Goal: Task Accomplishment & Management: Manage account settings

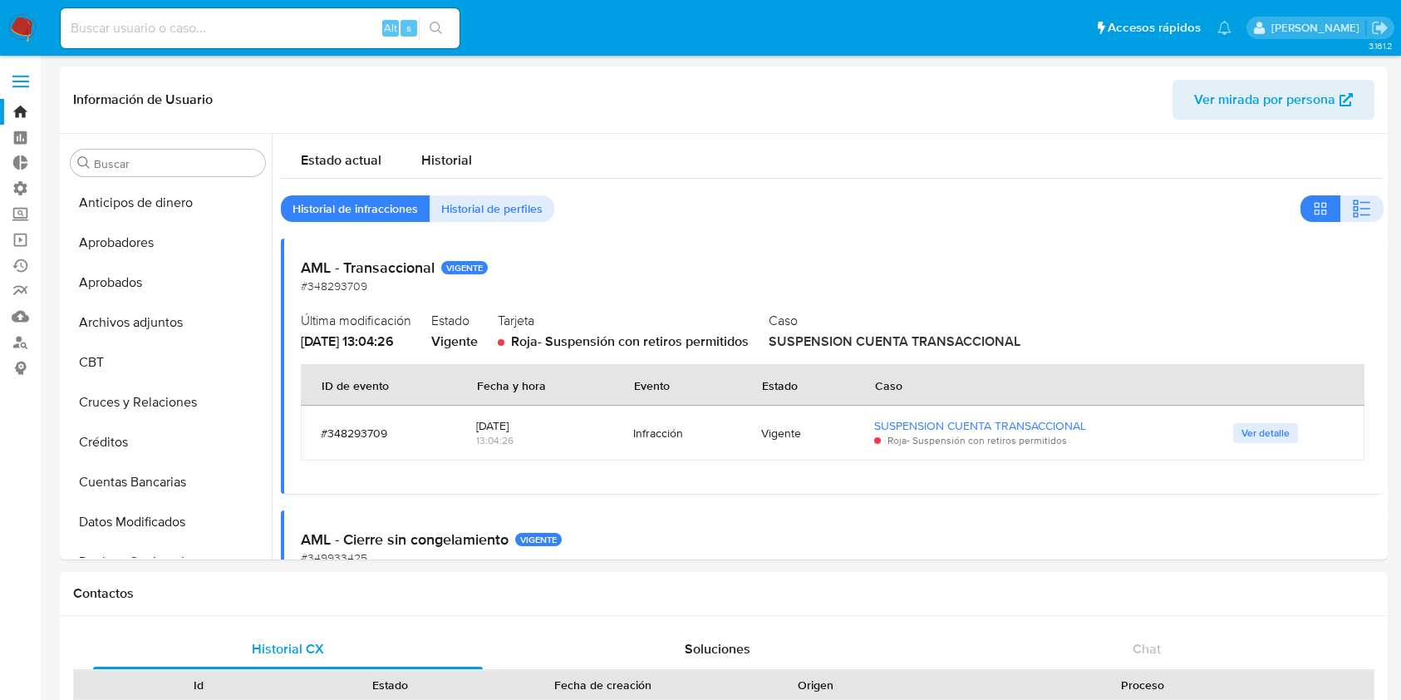
select select "10"
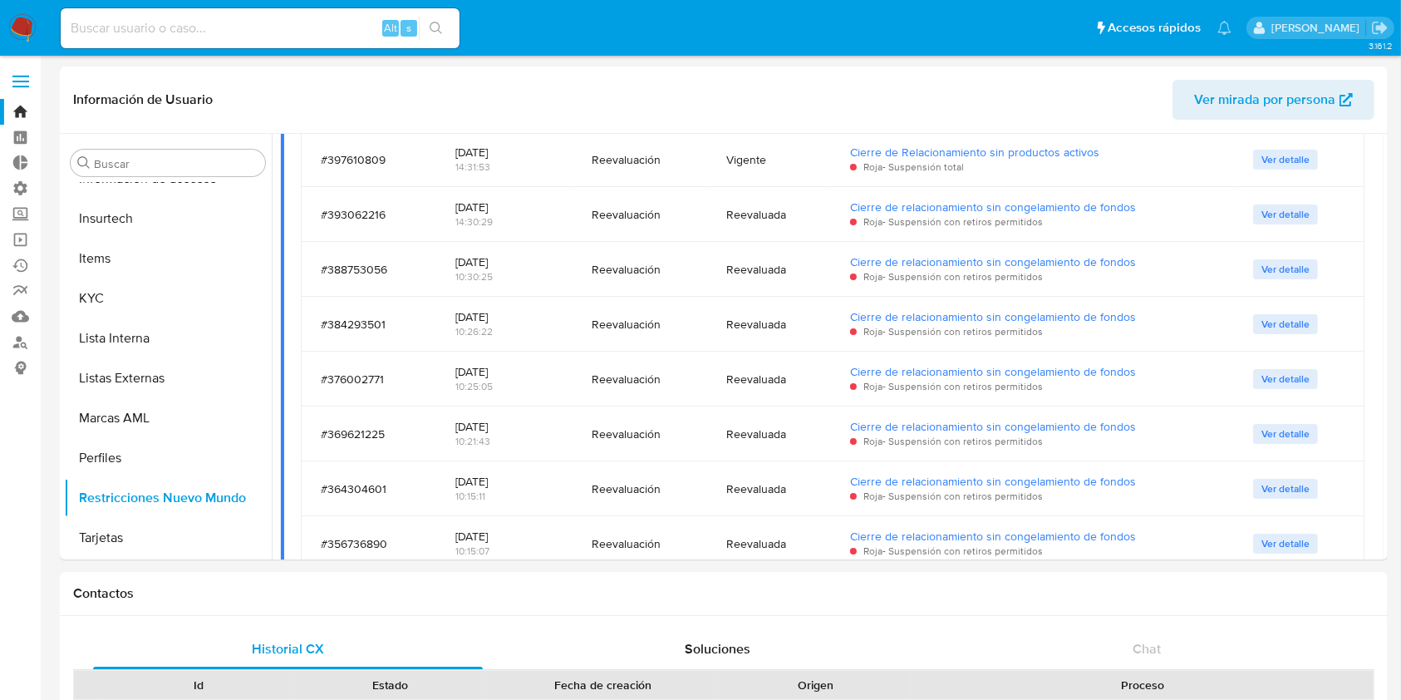
click at [29, 12] on nav "Pausado Ver notificaciones Alt s Accesos rápidos Presiona las siguientes teclas…" at bounding box center [700, 28] width 1401 height 56
click at [14, 26] on img at bounding box center [22, 28] width 28 height 28
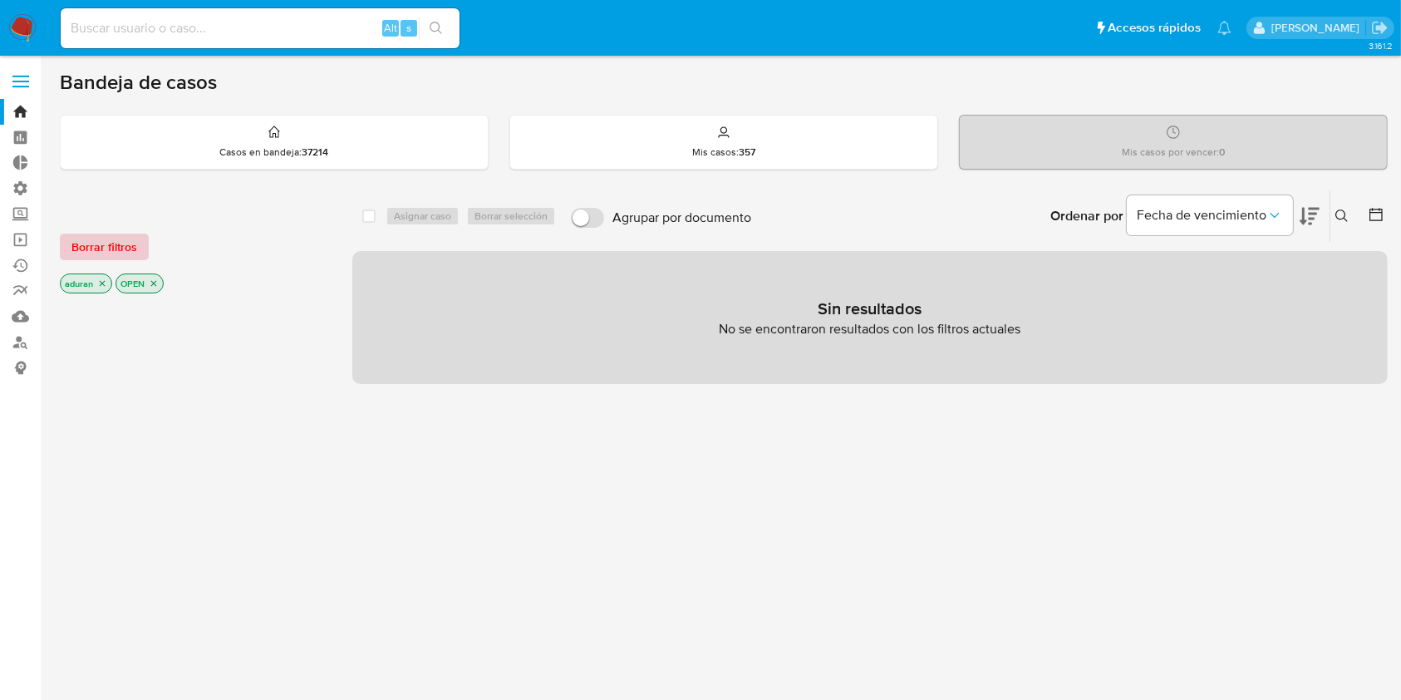
click at [99, 250] on span "Borrar filtros" at bounding box center [104, 246] width 66 height 23
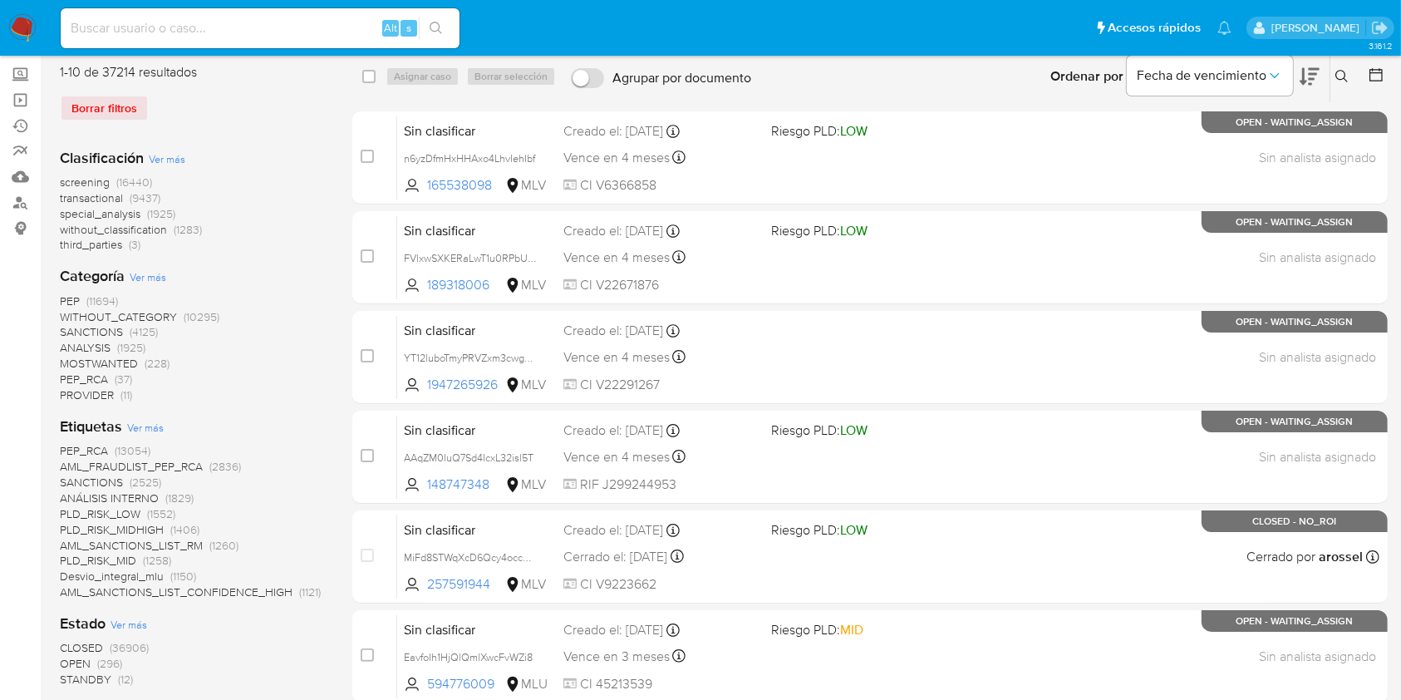
scroll to position [332, 0]
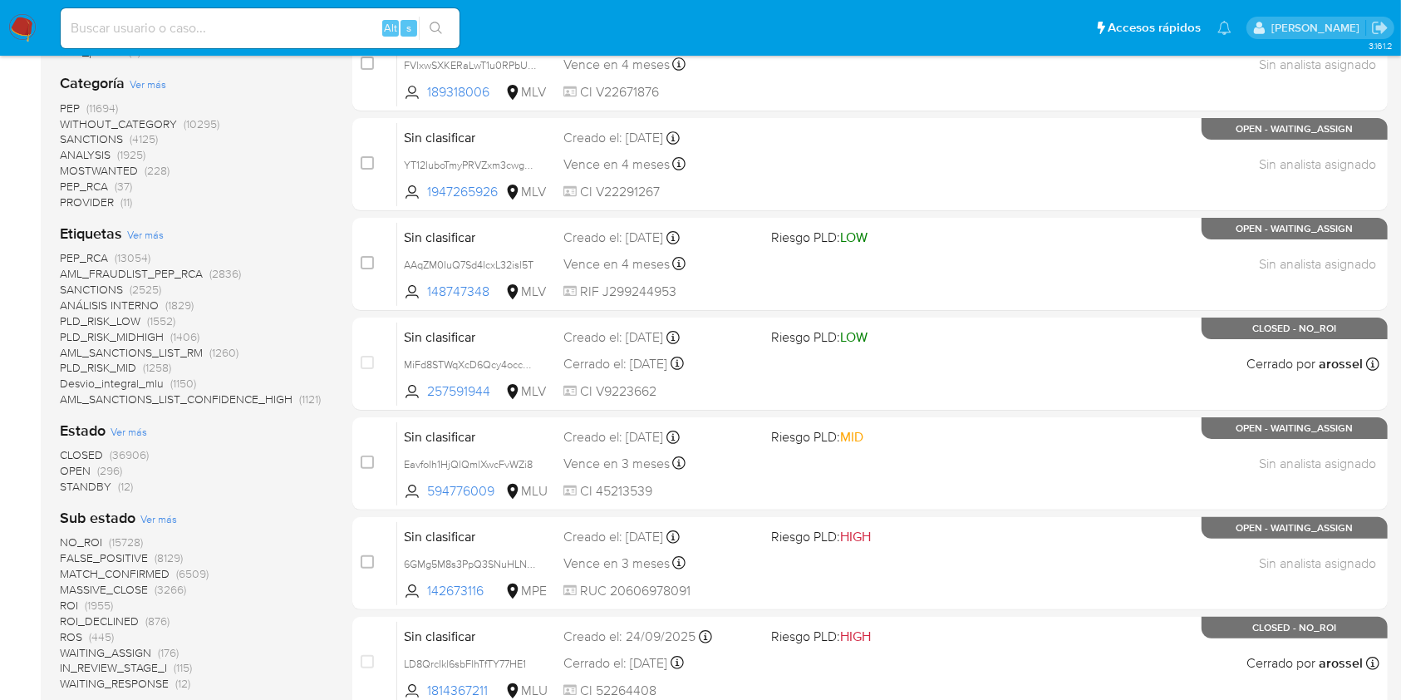
click at [99, 484] on span "STANDBY" at bounding box center [86, 486] width 52 height 17
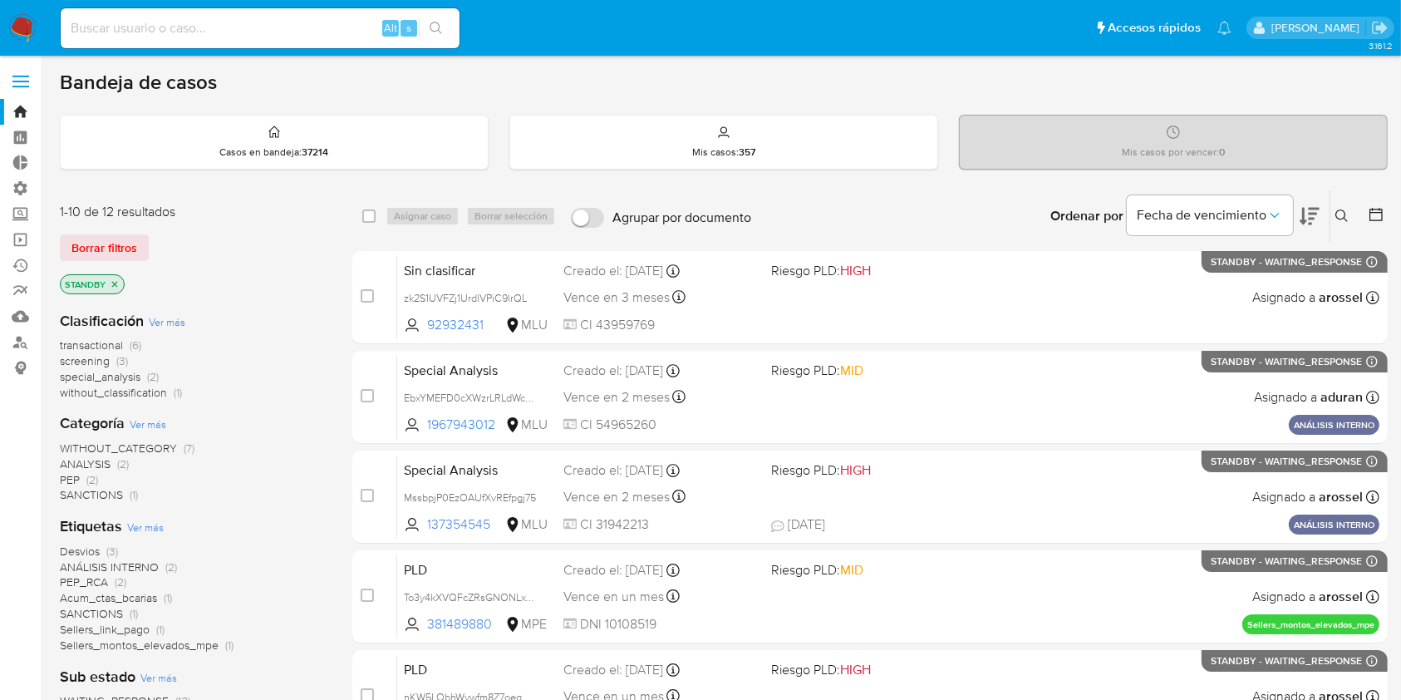
click at [26, 20] on img at bounding box center [22, 28] width 28 height 28
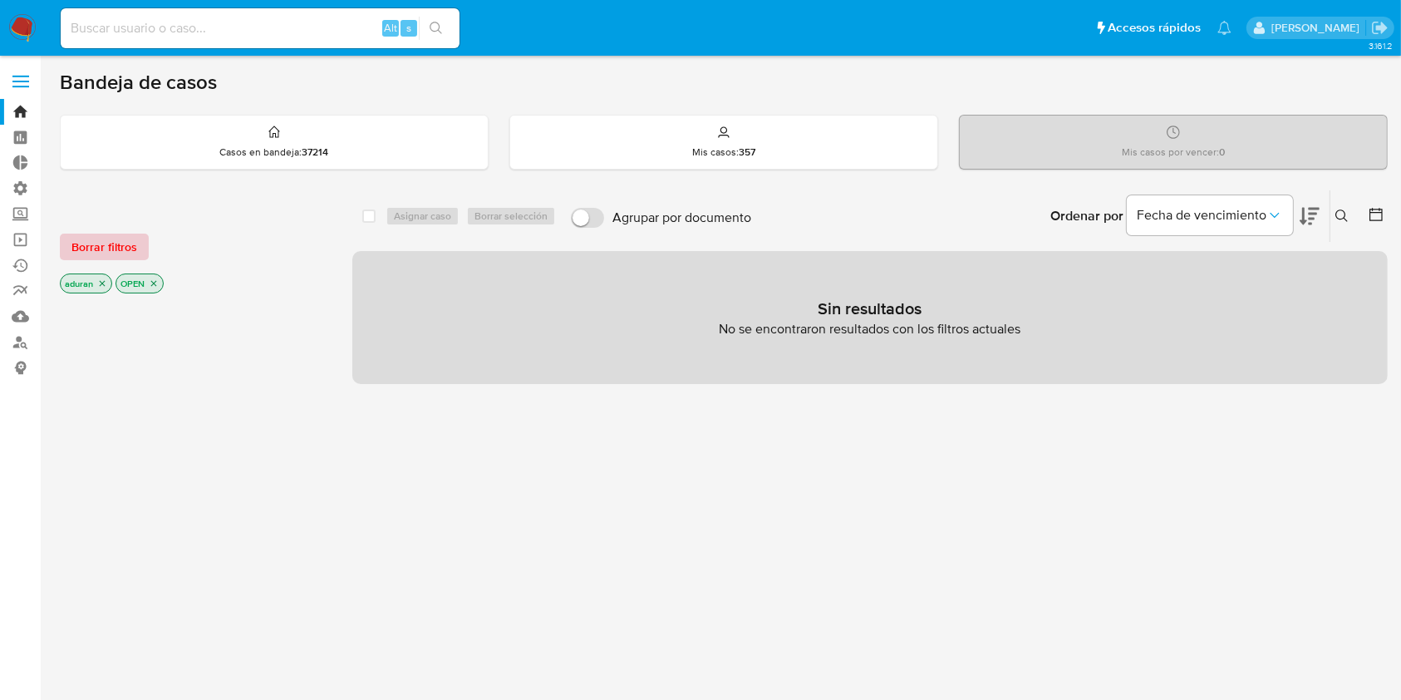
click at [93, 257] on span "Borrar filtros" at bounding box center [104, 246] width 66 height 23
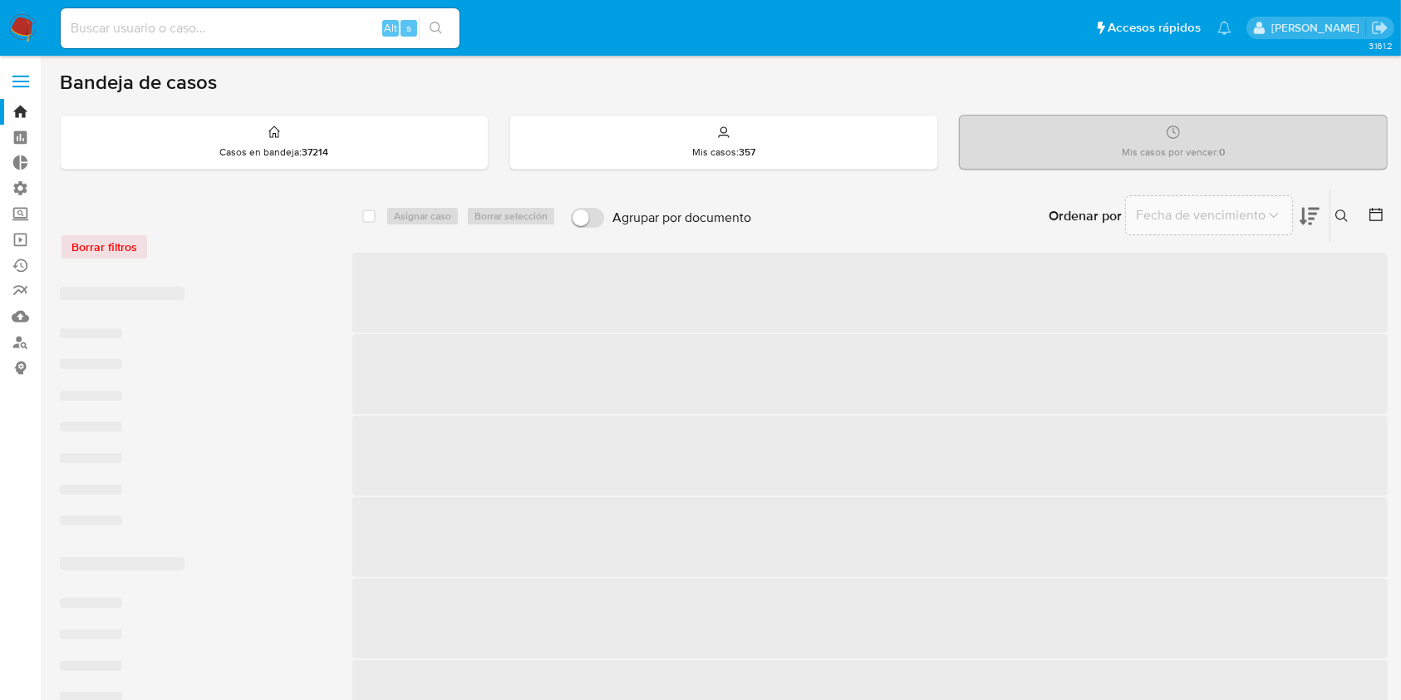
click at [112, 235] on div "Borrar filtros" at bounding box center [193, 246] width 266 height 27
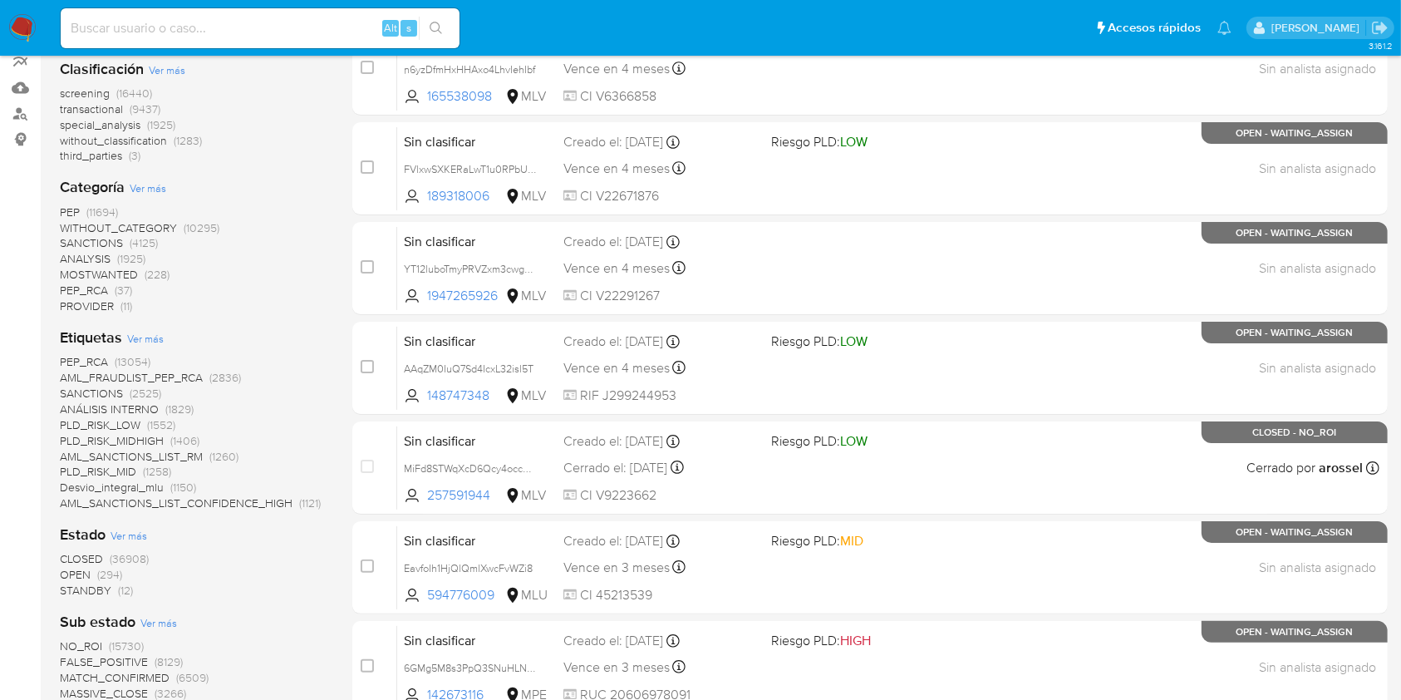
scroll to position [443, 0]
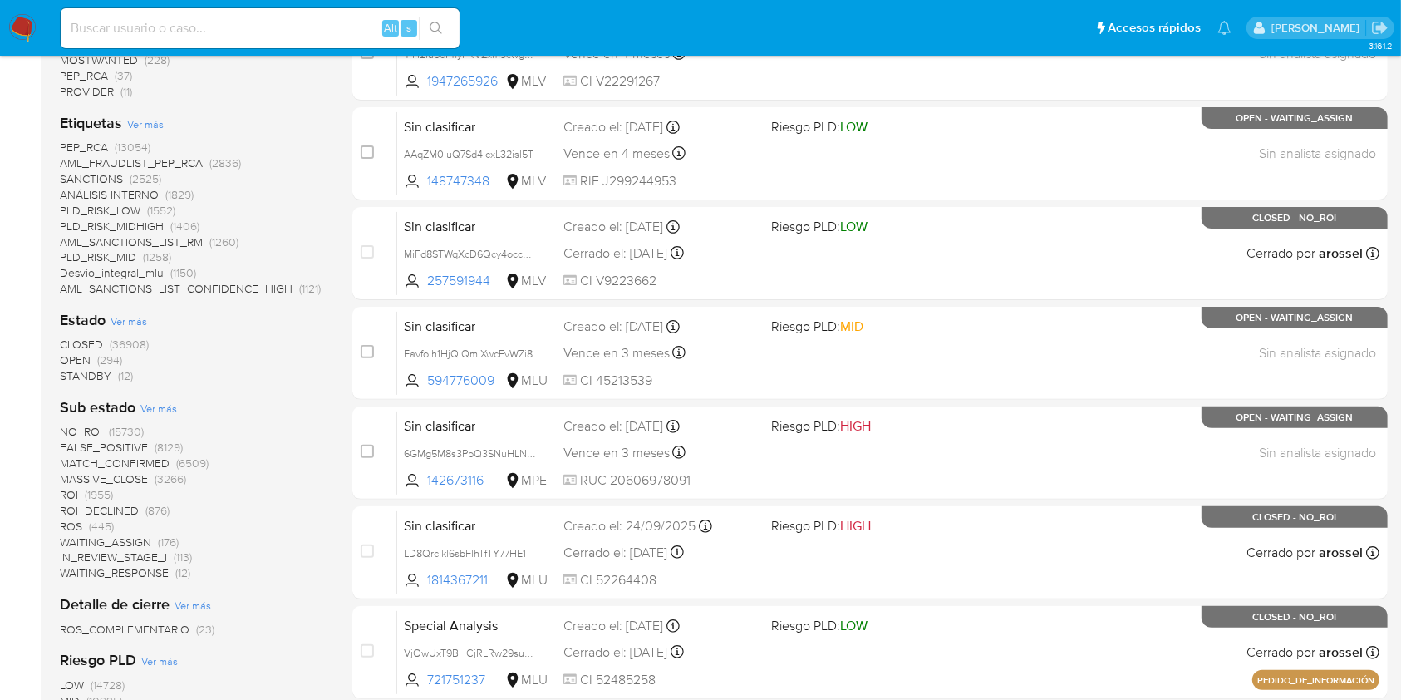
click at [93, 381] on span "STANDBY" at bounding box center [86, 375] width 52 height 17
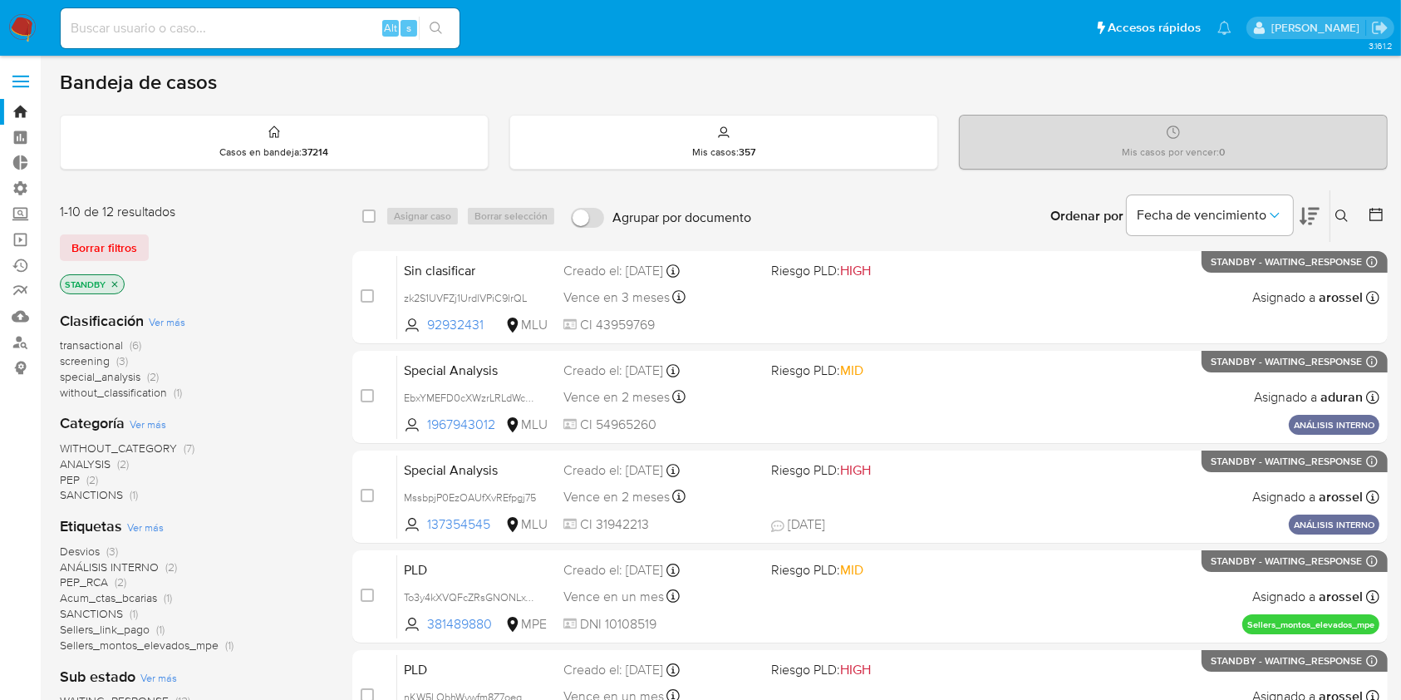
click at [17, 17] on img at bounding box center [22, 28] width 28 height 28
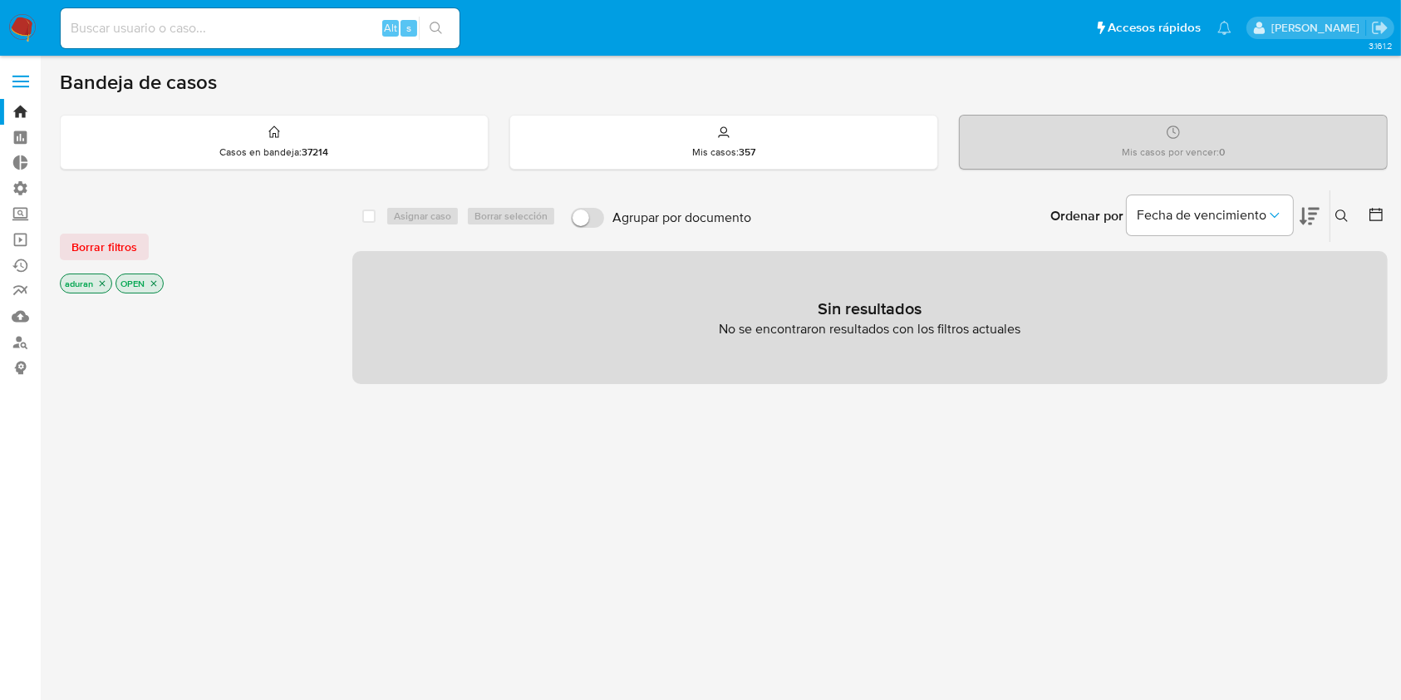
click at [8, 29] on img at bounding box center [22, 28] width 28 height 28
click at [119, 235] on span "Borrar filtros" at bounding box center [104, 246] width 66 height 23
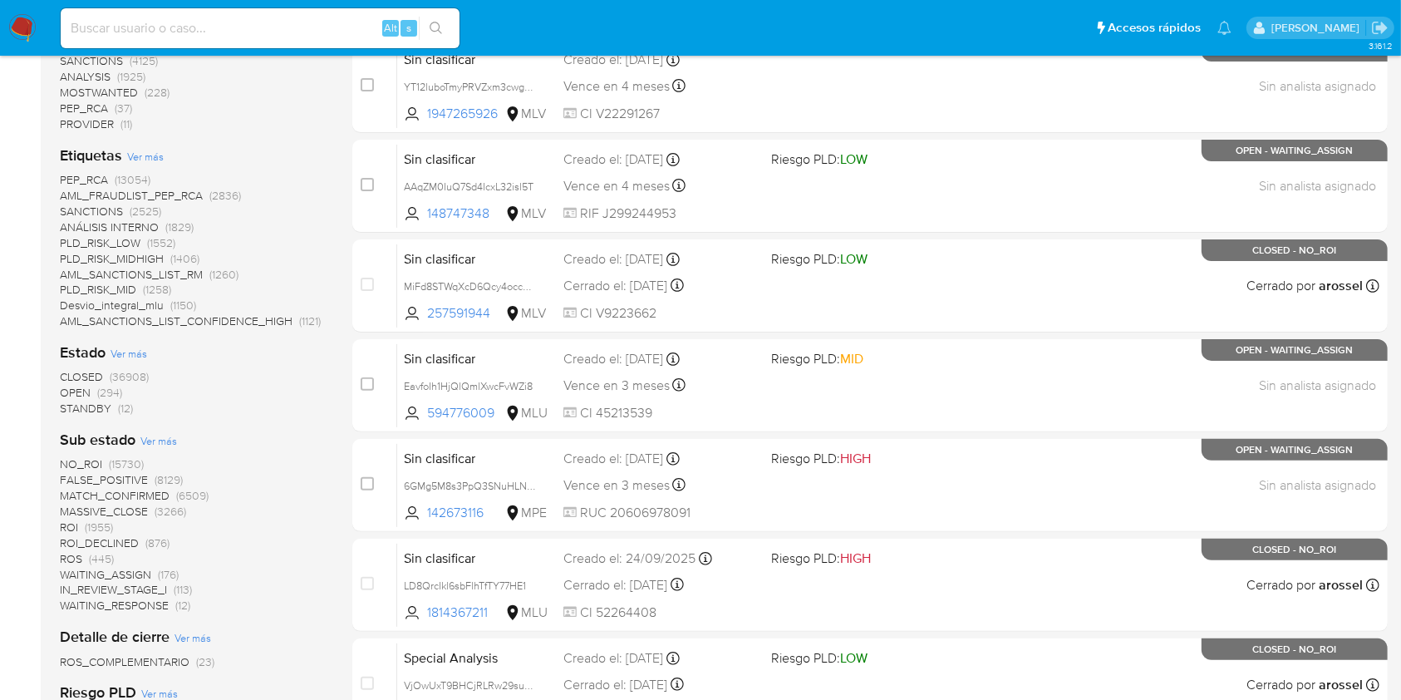
scroll to position [443, 0]
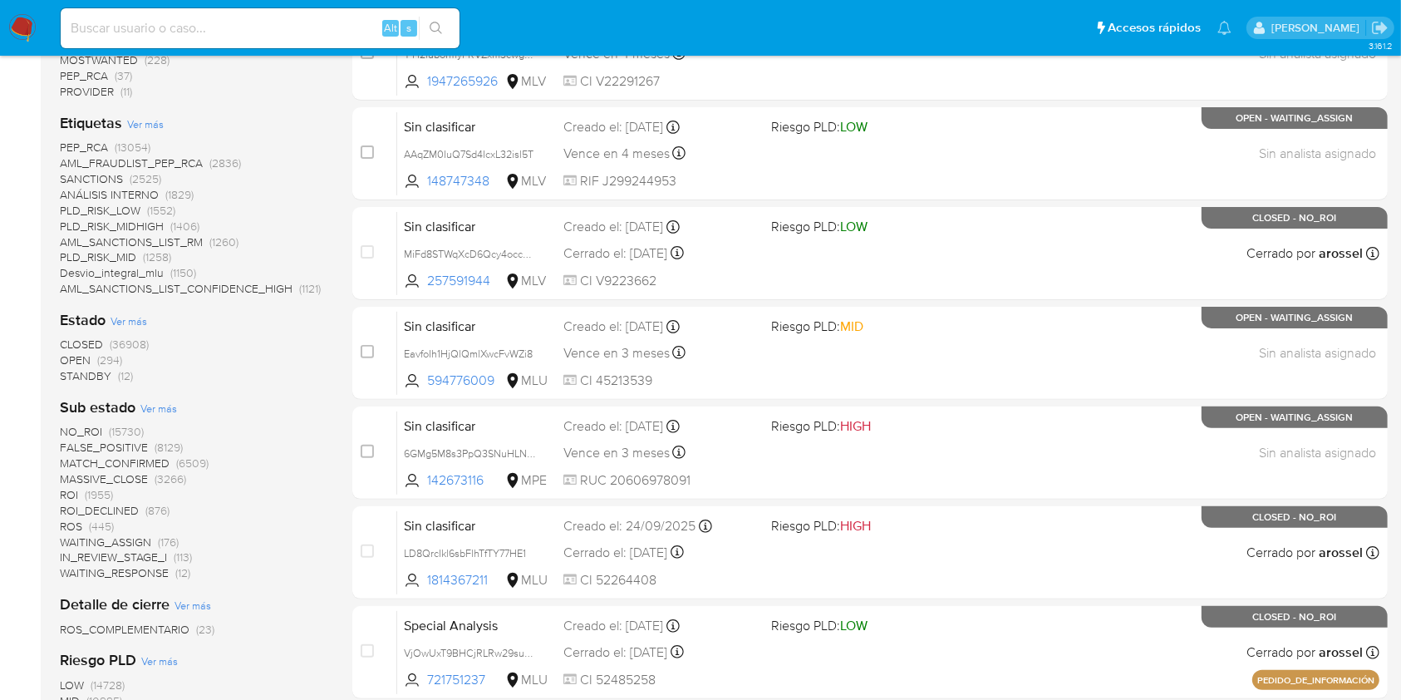
click at [81, 520] on span "ROS" at bounding box center [71, 526] width 22 height 17
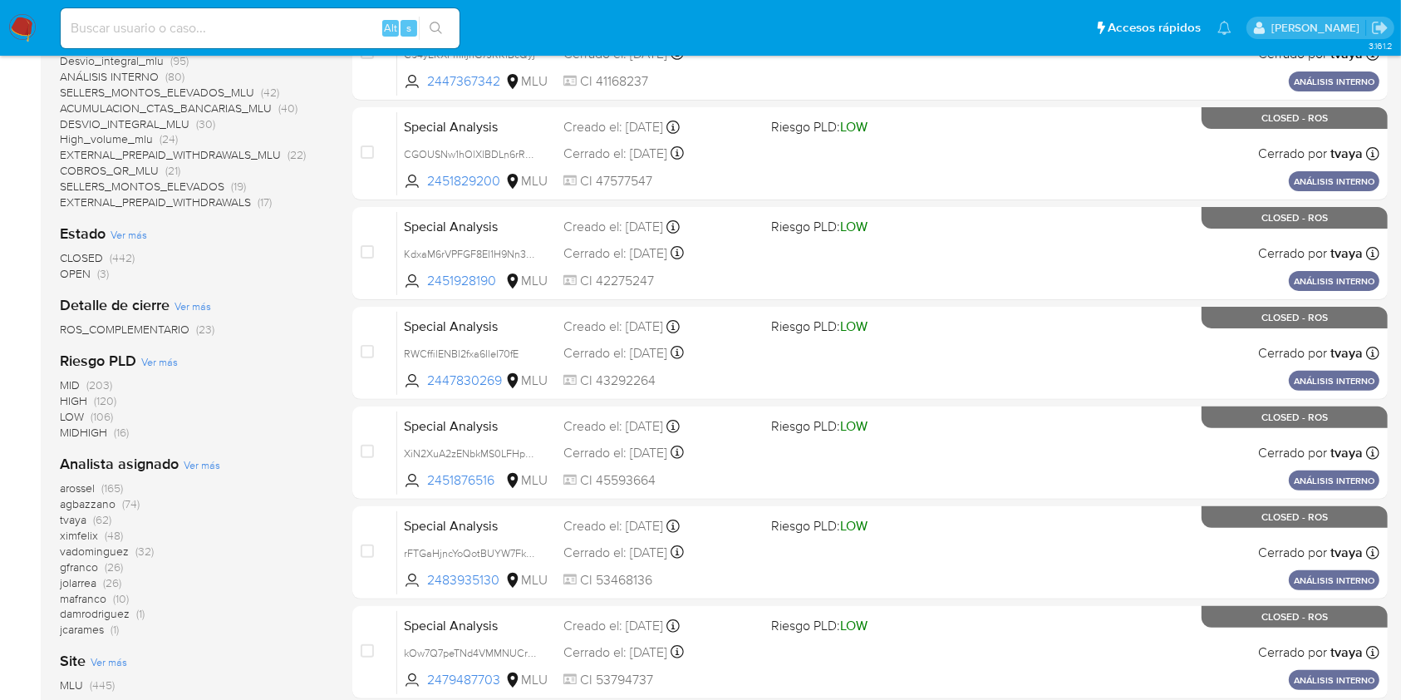
click at [76, 279] on span "OPEN" at bounding box center [75, 273] width 31 height 17
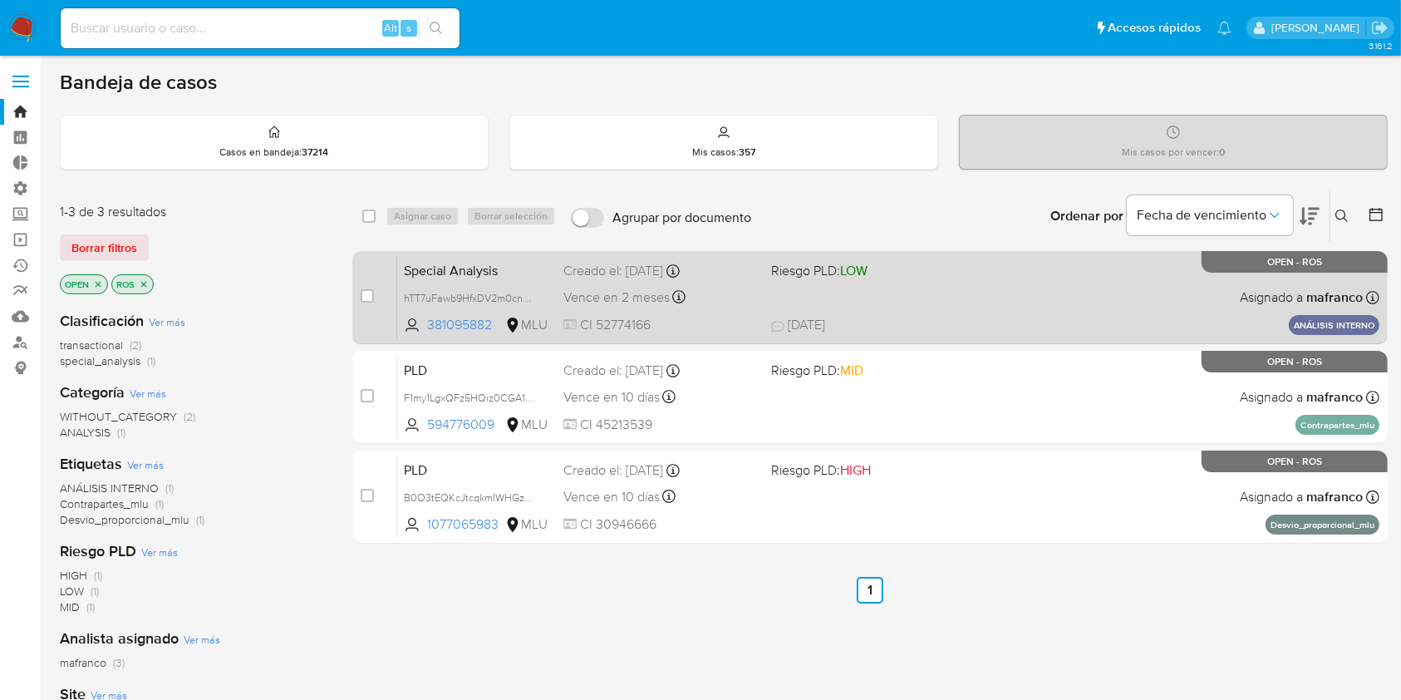
click at [977, 297] on div "Special Analysis hTT7uFawb9HfxDV2m0cnKKOO 381095882 MLU Riesgo PLD: LOW Creado …" at bounding box center [888, 297] width 982 height 84
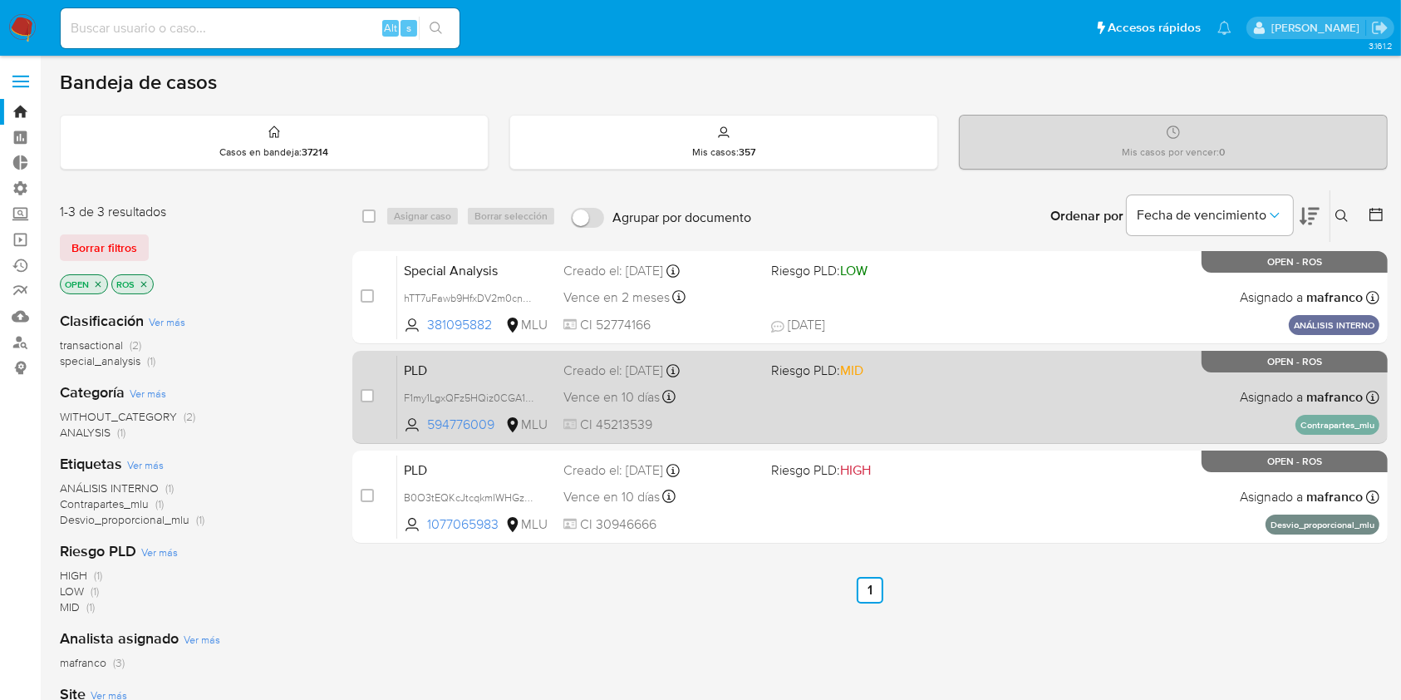
click at [968, 368] on div "PLD F1my1LgxQFz5HQiz0CGA1QzM 594776009 MLU Riesgo PLD: MID Creado el: 12/07/202…" at bounding box center [888, 397] width 982 height 84
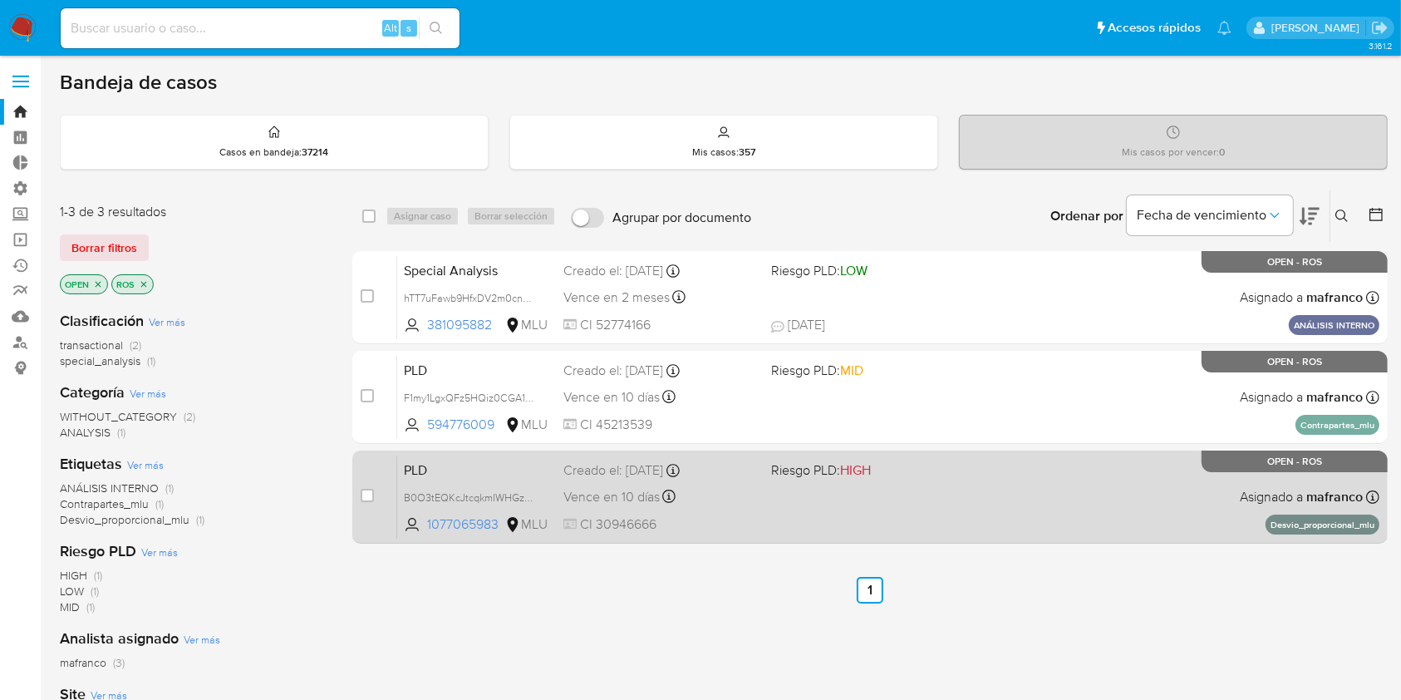
click at [926, 462] on span "Riesgo PLD: HIGH" at bounding box center [868, 469] width 194 height 22
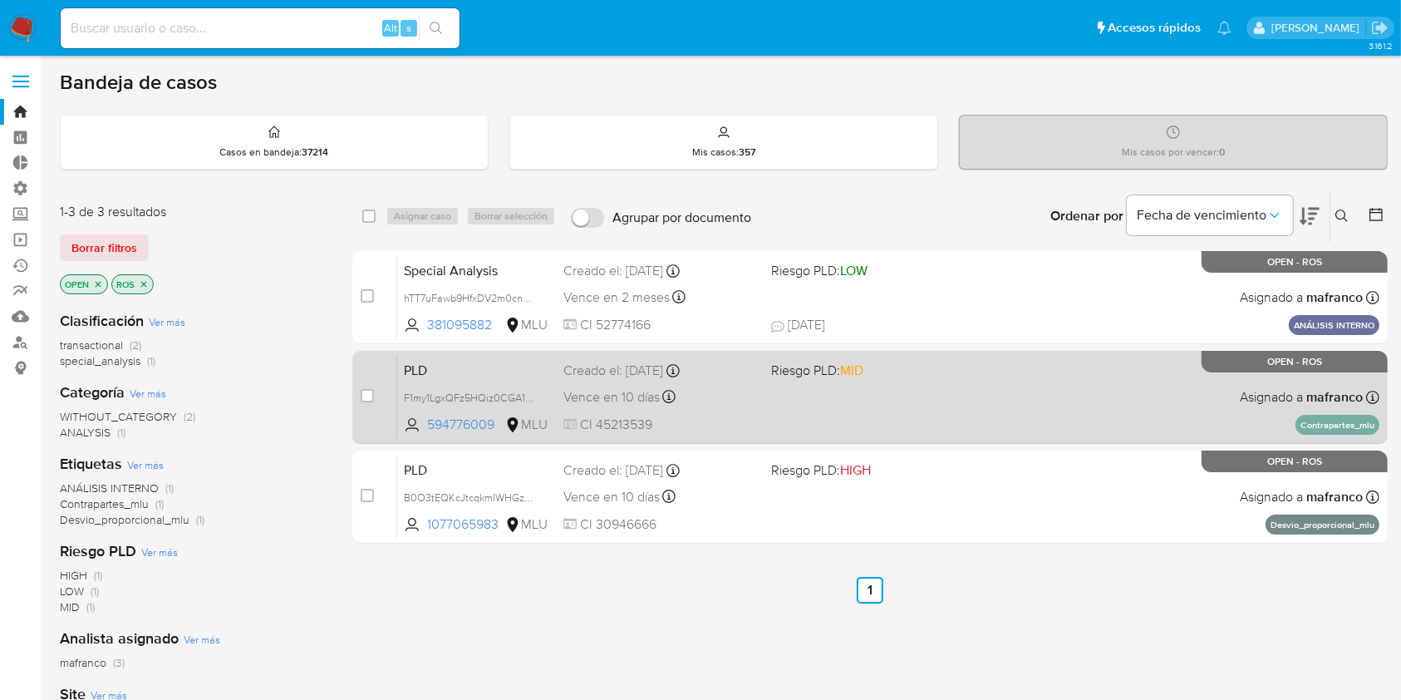
drag, startPoint x: 1268, startPoint y: 611, endPoint x: 1063, endPoint y: 406, distance: 290.2
click at [1268, 611] on div "select-all-cases-checkbox Asignar caso Borrar selección Agrupar por documento O…" at bounding box center [869, 565] width 1035 height 753
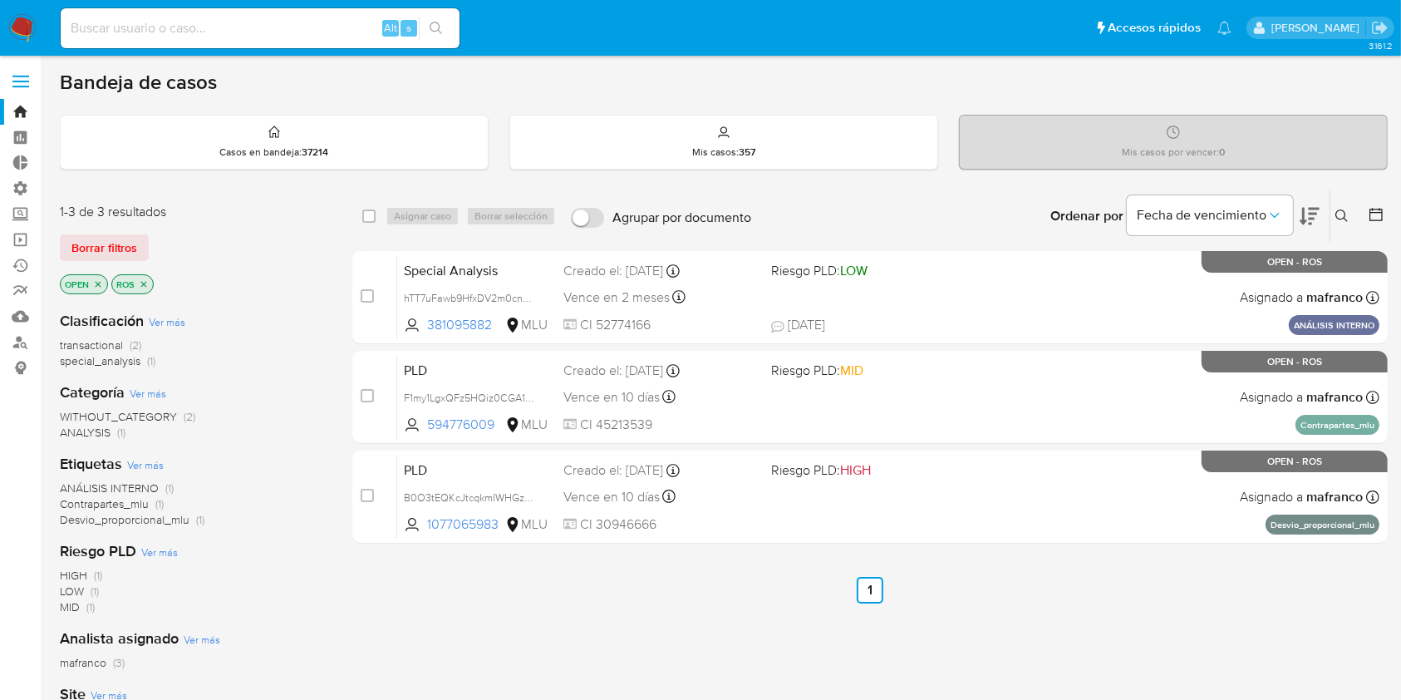
click at [316, 31] on input at bounding box center [260, 28] width 399 height 22
paste input "YHgDHIruVof7IzWispn7wiCk"
type input "YHgDHIruVof7IzWispn7wiCk"
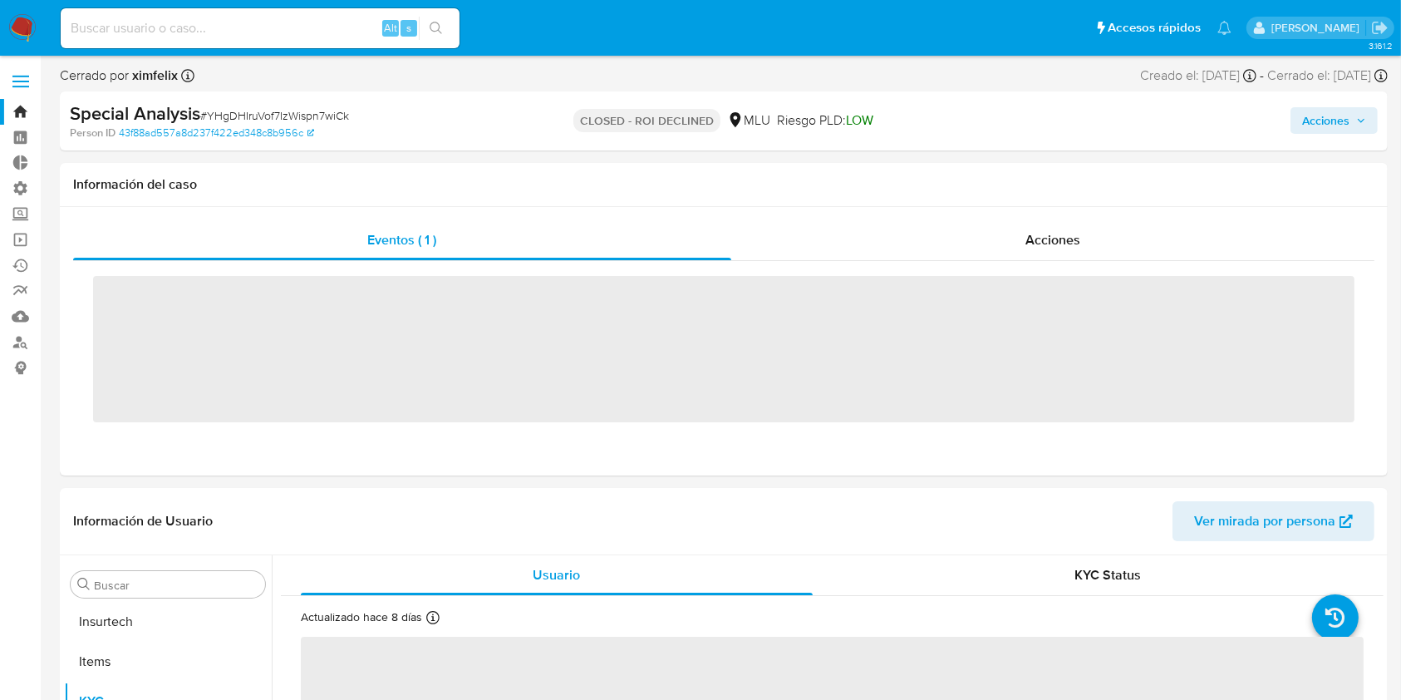
scroll to position [822, 0]
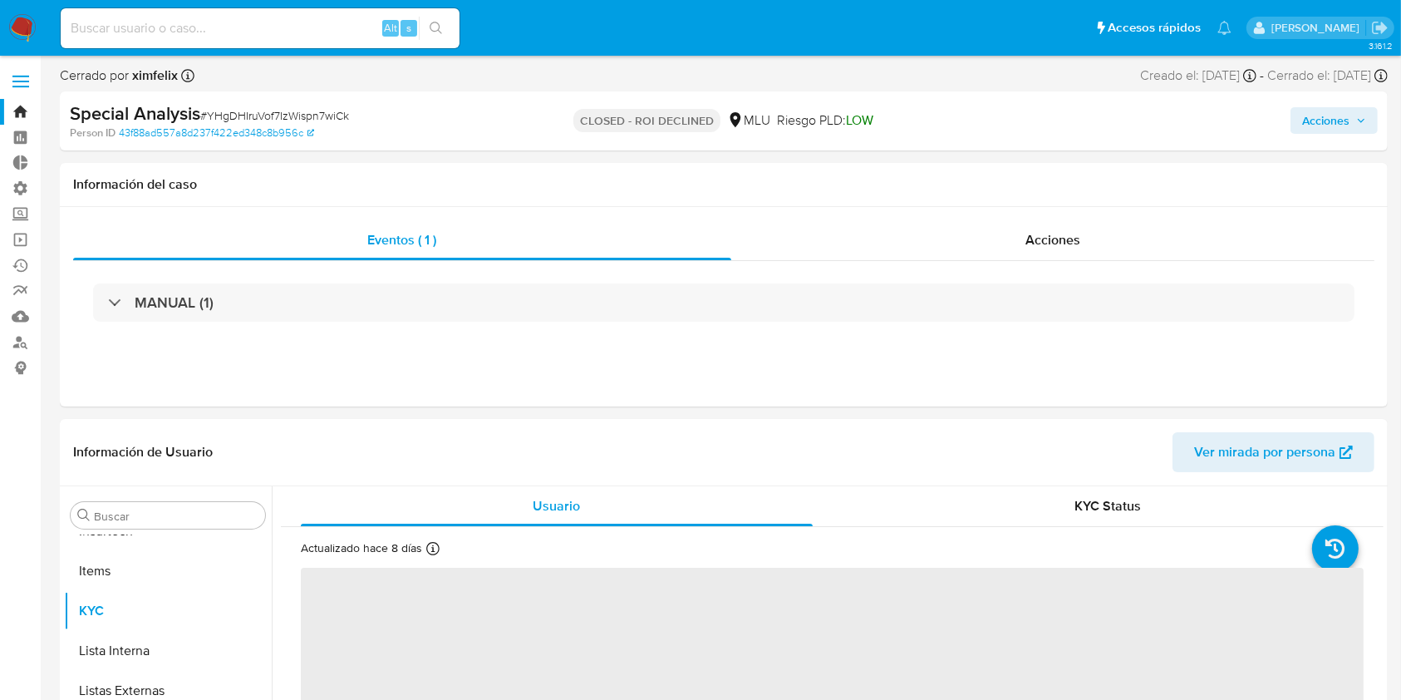
select select "10"
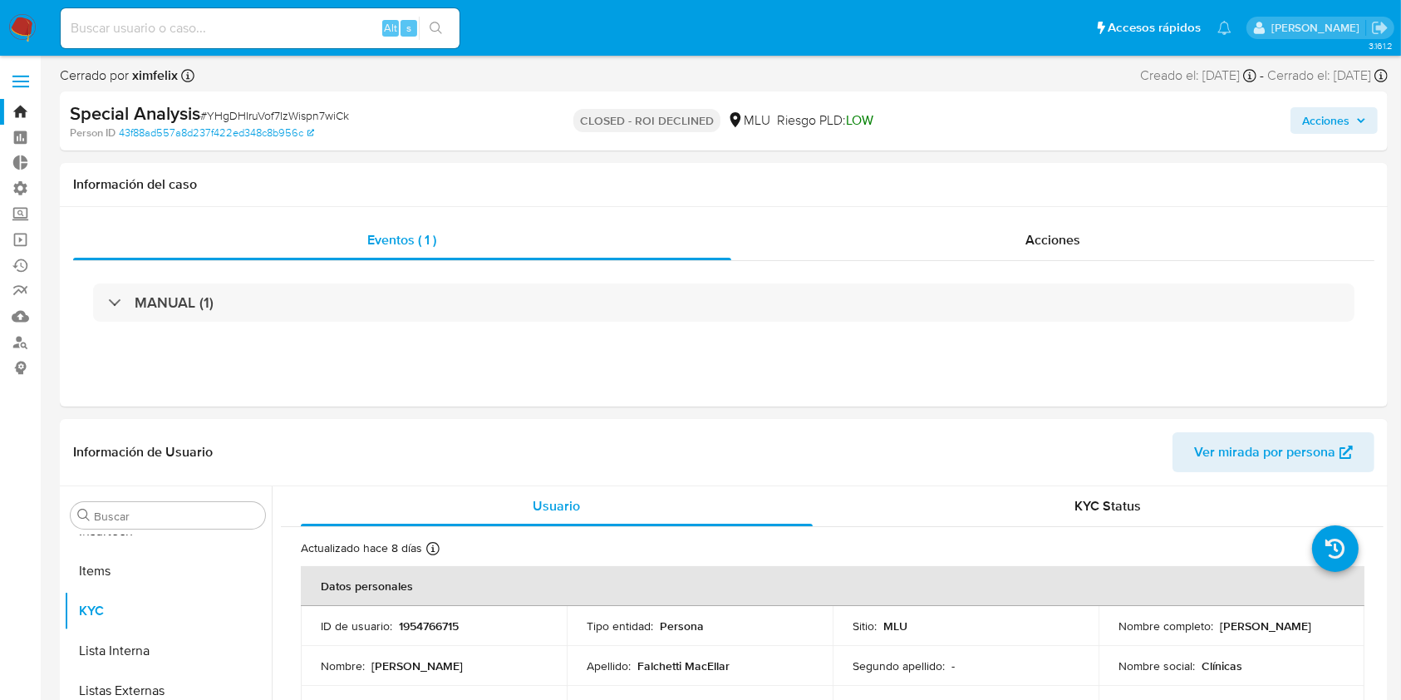
click at [316, 31] on input at bounding box center [260, 28] width 399 height 22
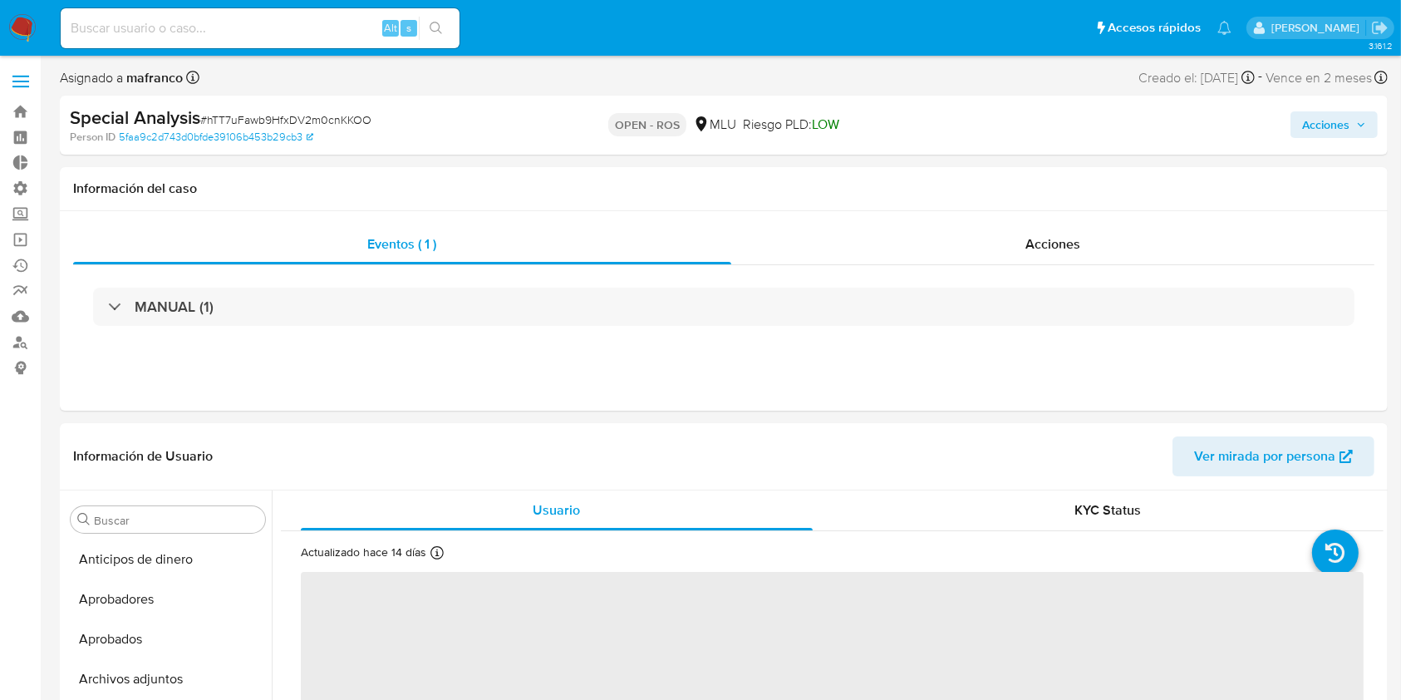
scroll to position [822, 0]
select select "10"
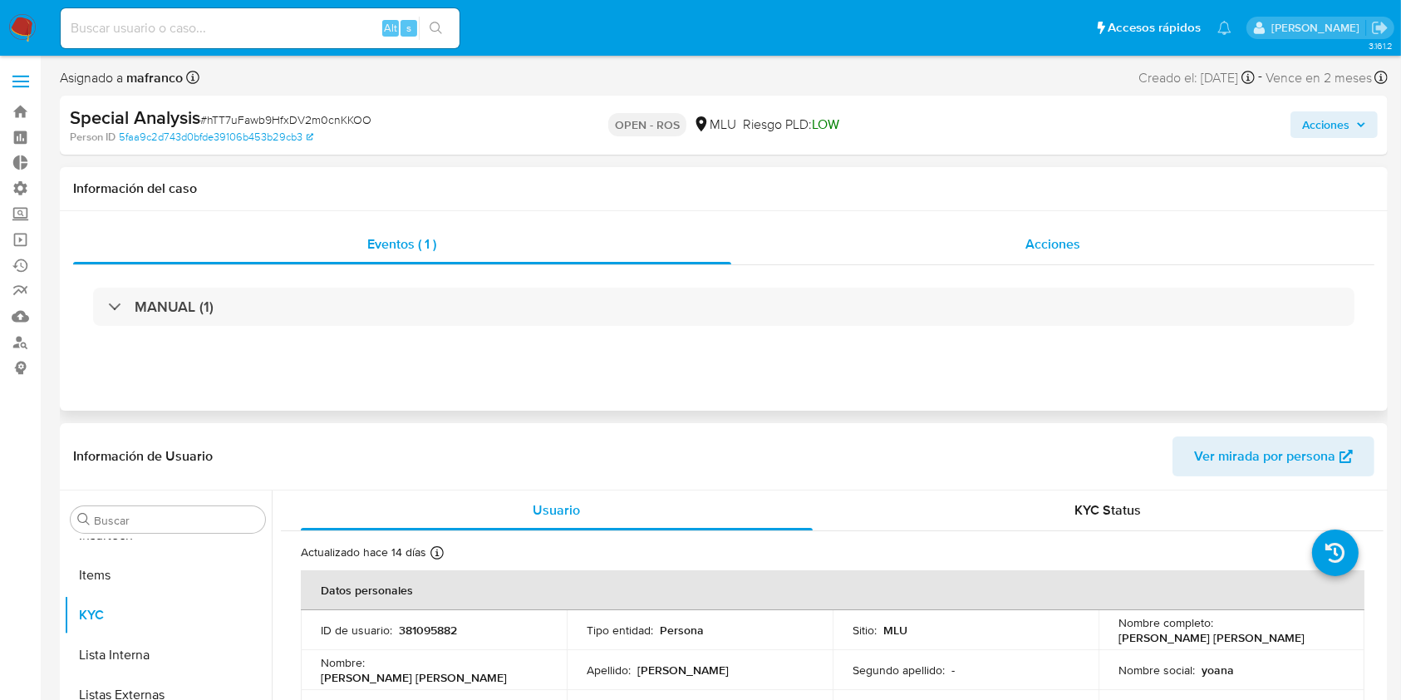
click at [965, 232] on div "Acciones" at bounding box center [1053, 244] width 644 height 40
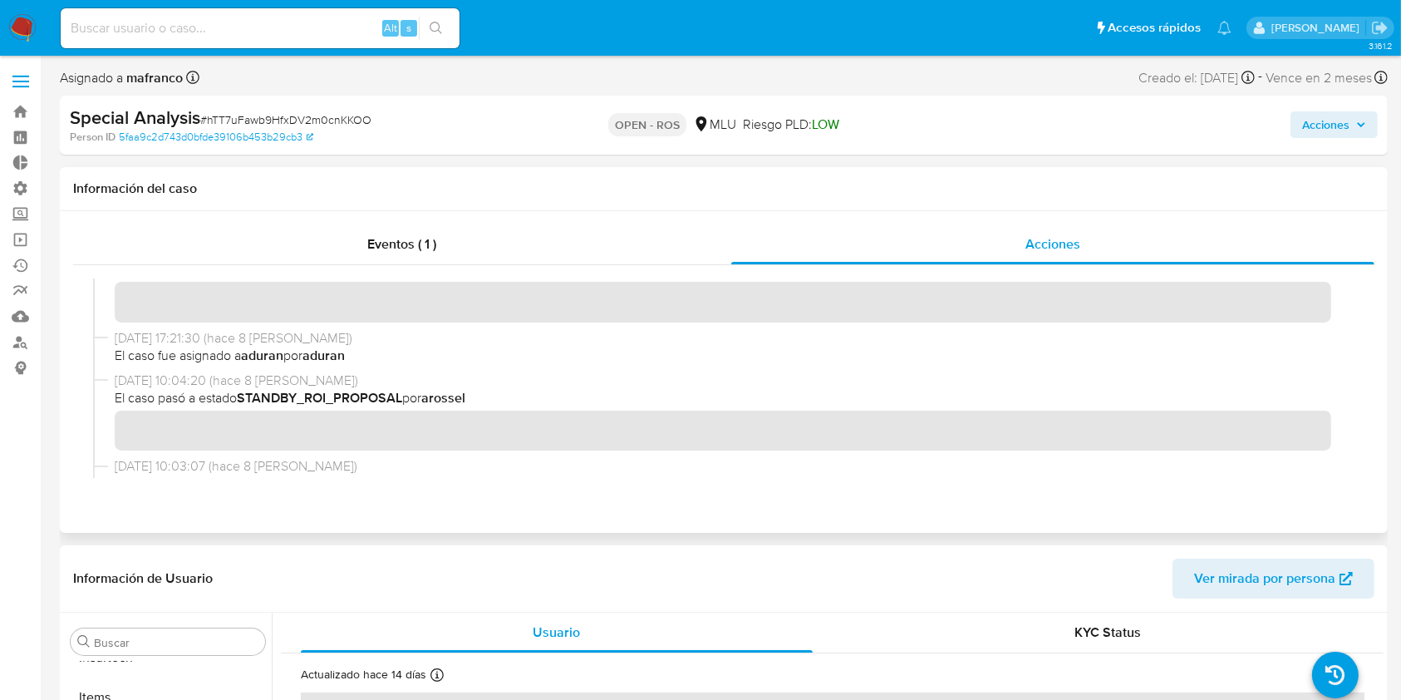
scroll to position [110, 0]
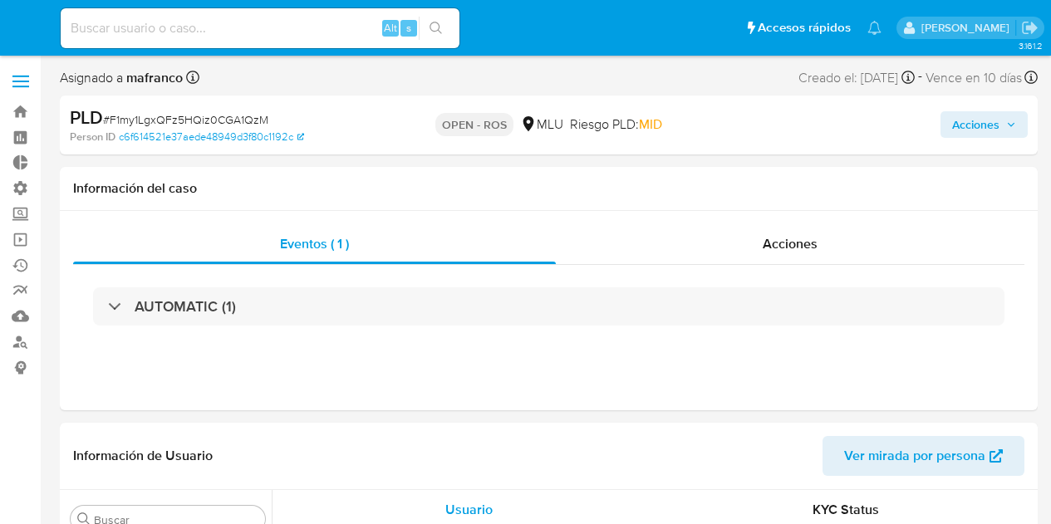
select select "10"
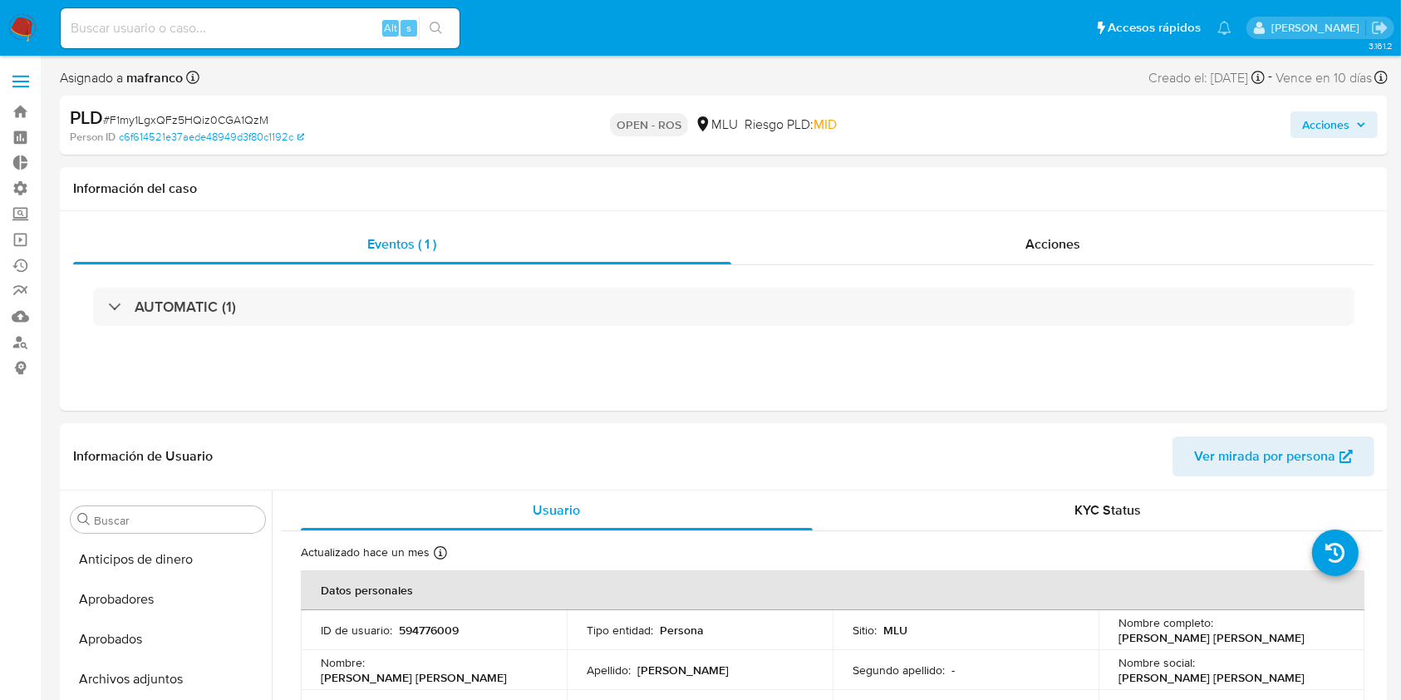
scroll to position [822, 0]
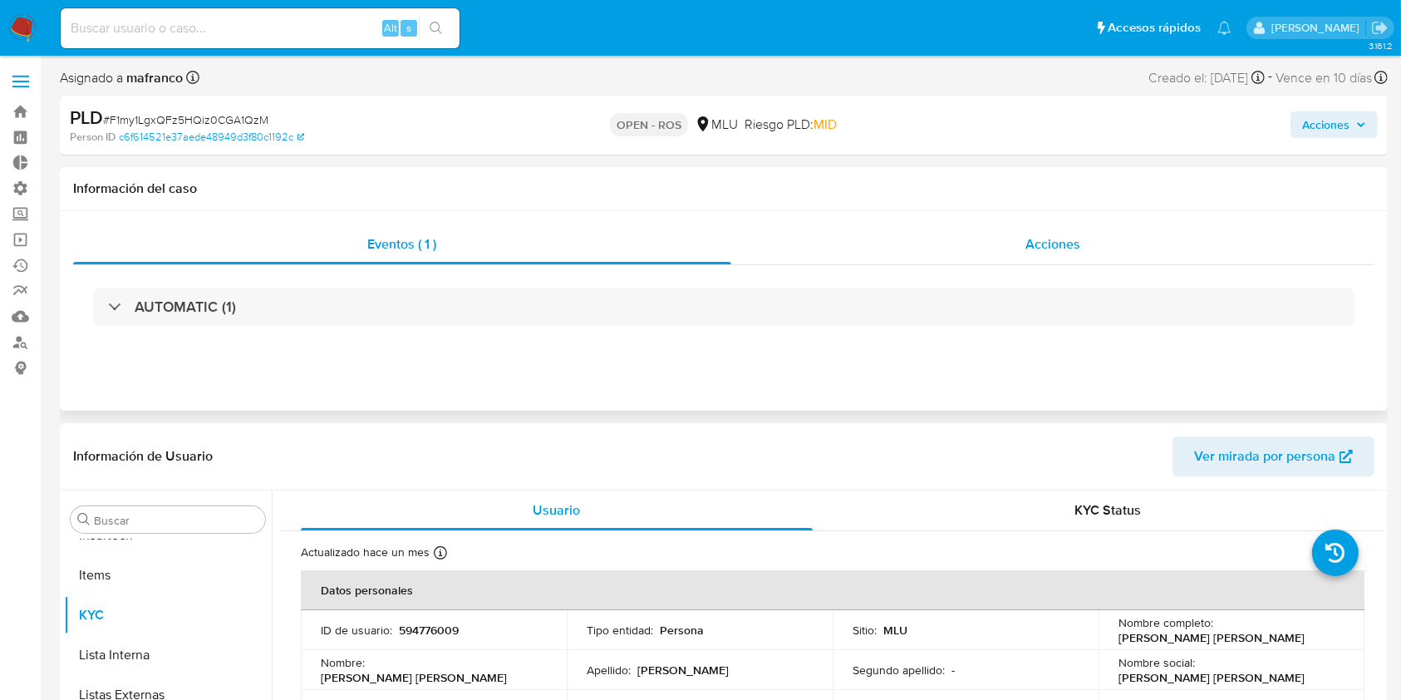
click at [972, 247] on div "Acciones" at bounding box center [1053, 244] width 644 height 40
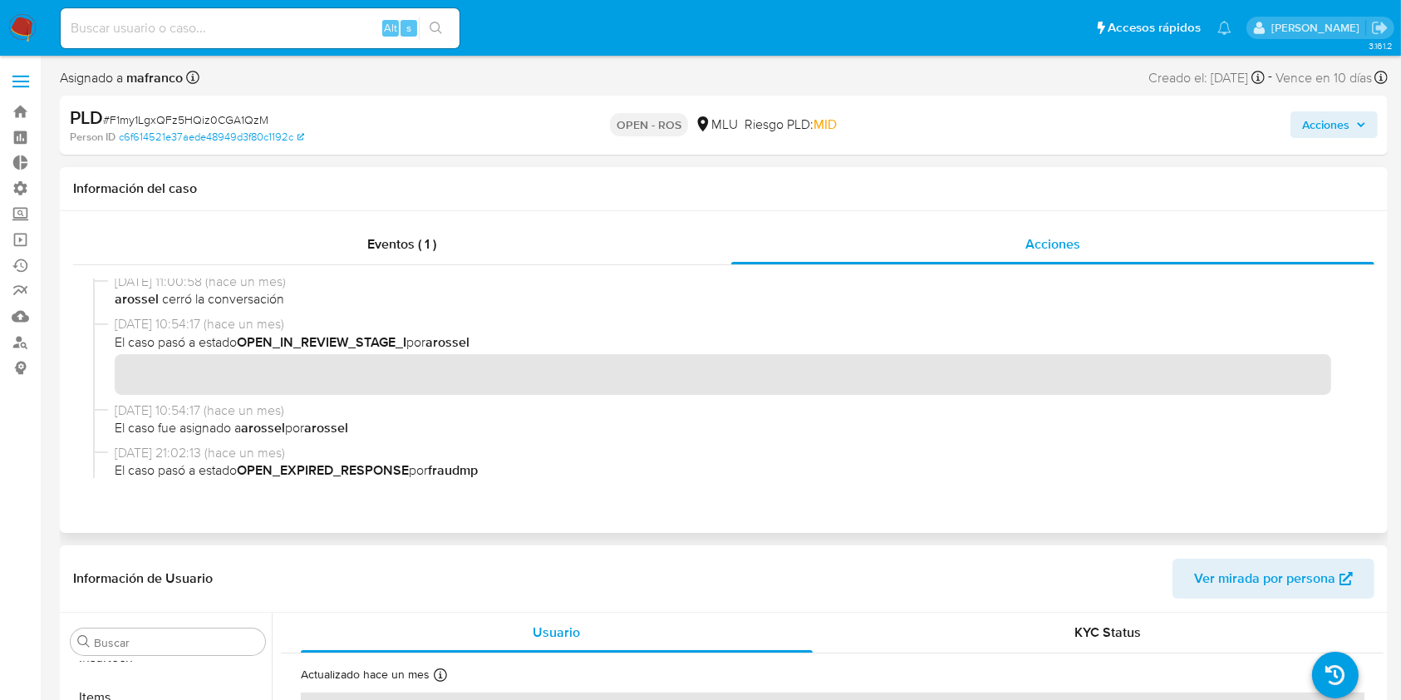
scroll to position [443, 0]
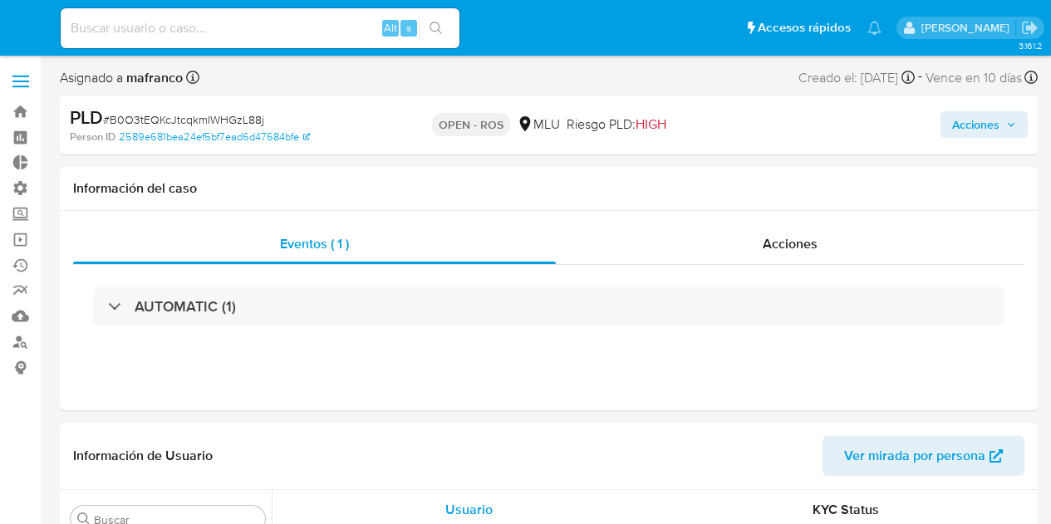
select select "10"
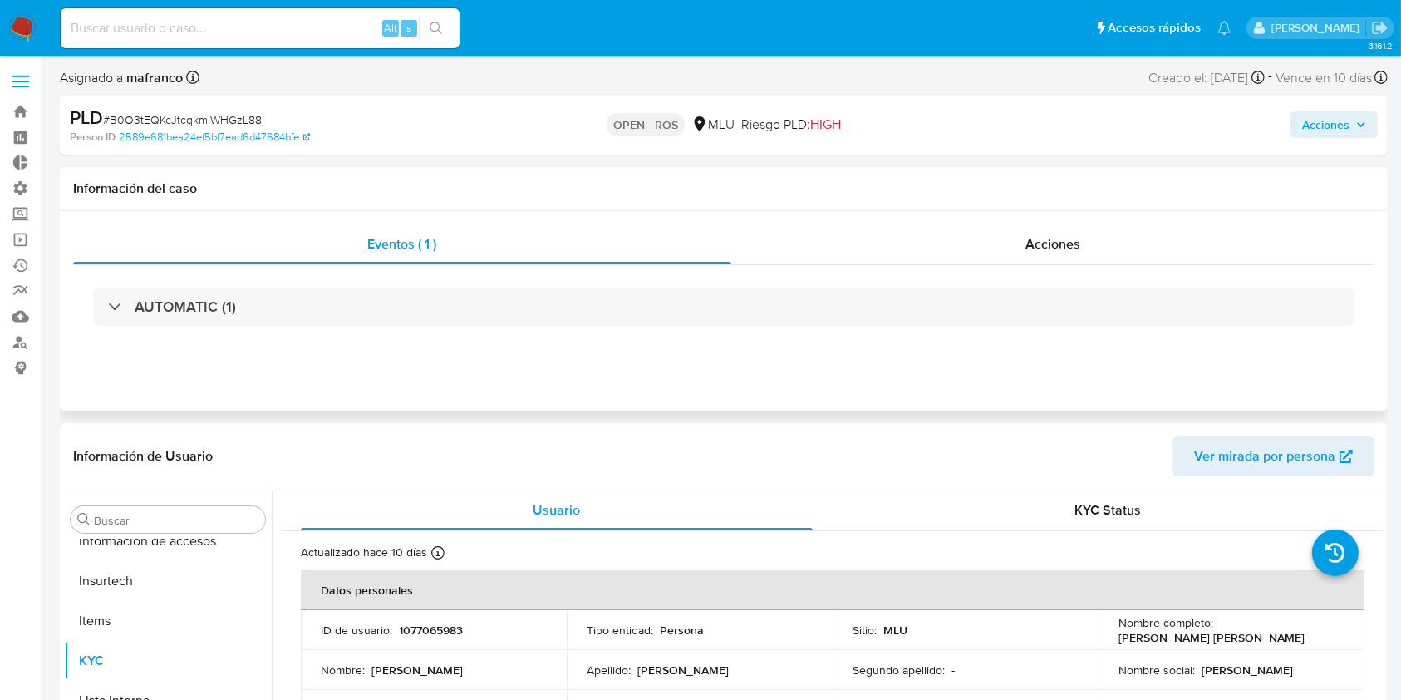
scroll to position [822, 0]
click at [891, 250] on div "Acciones" at bounding box center [1053, 244] width 644 height 40
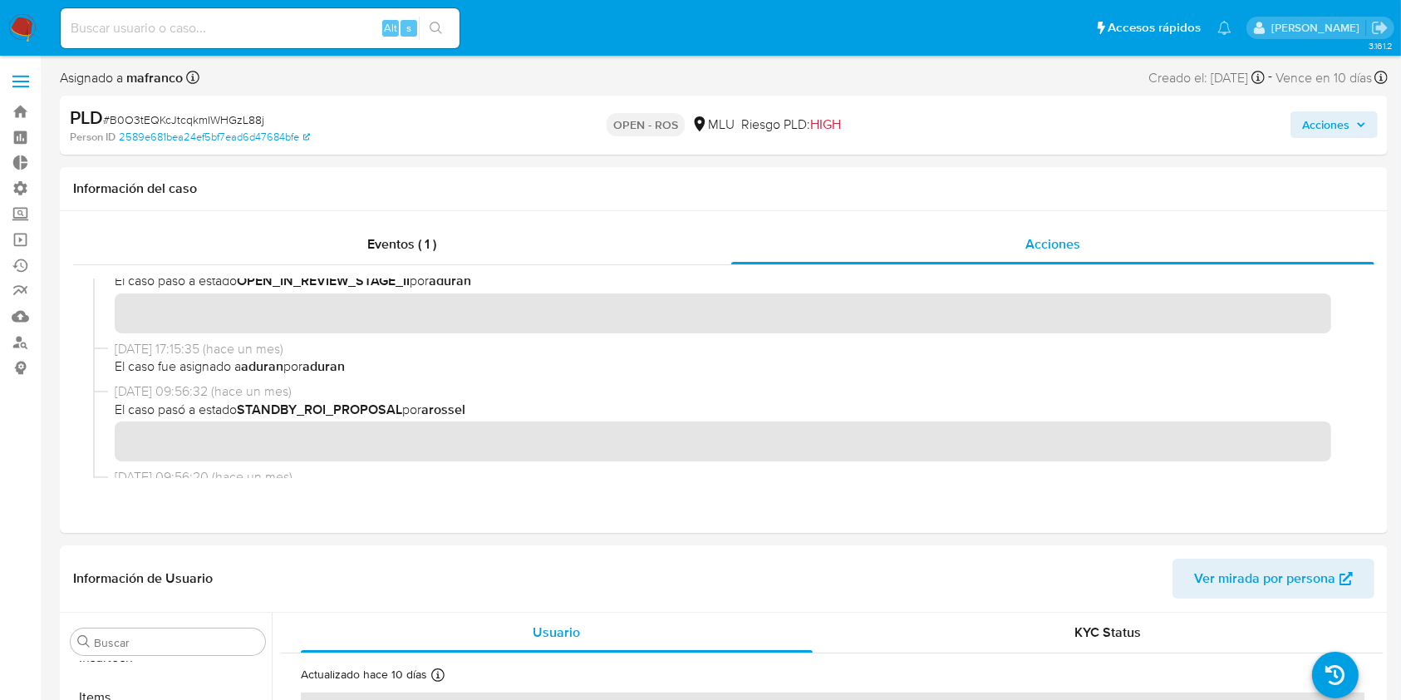
scroll to position [221, 0]
